Goal: Navigation & Orientation: Find specific page/section

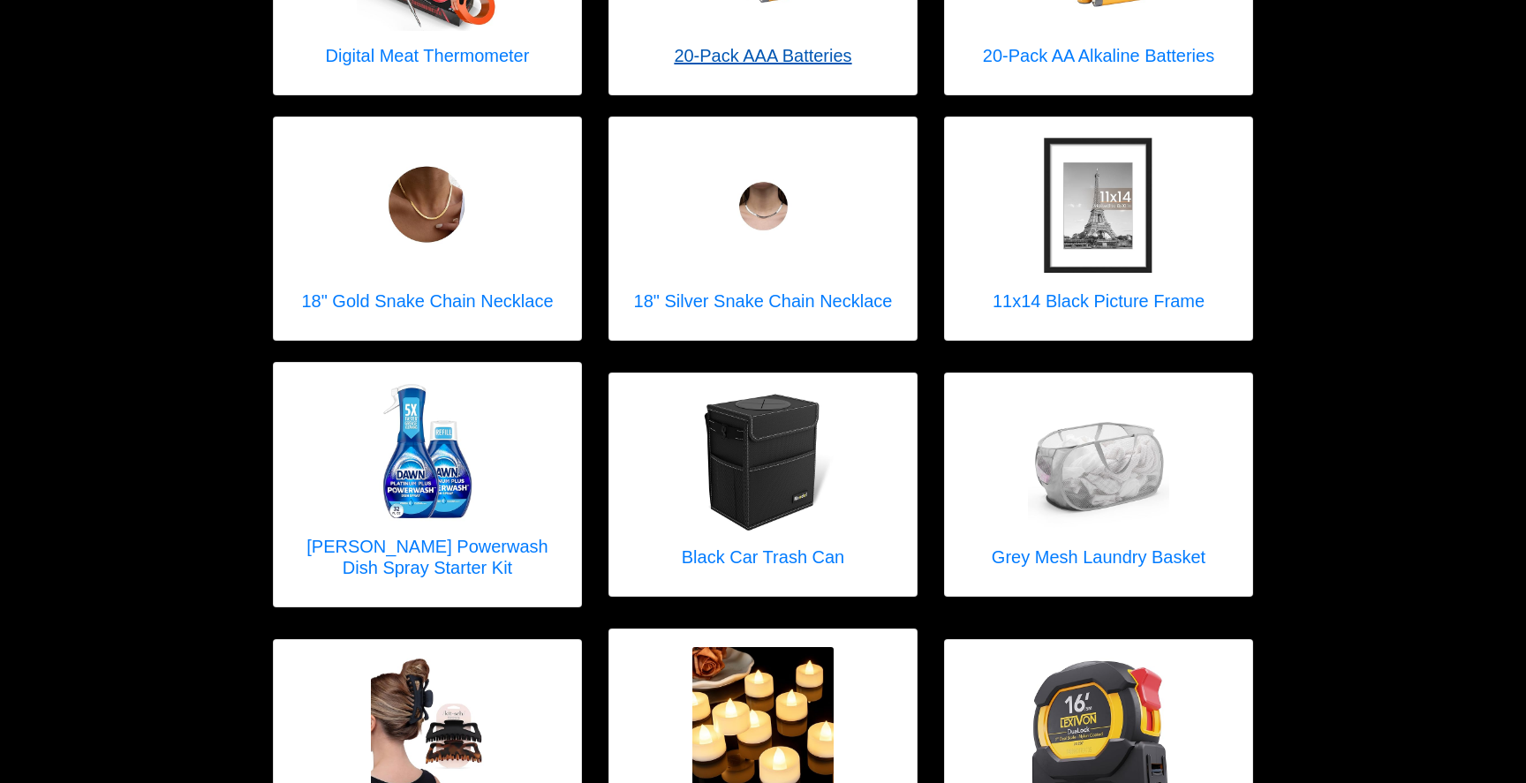
scroll to position [573, 0]
